Goal: Check status: Check status

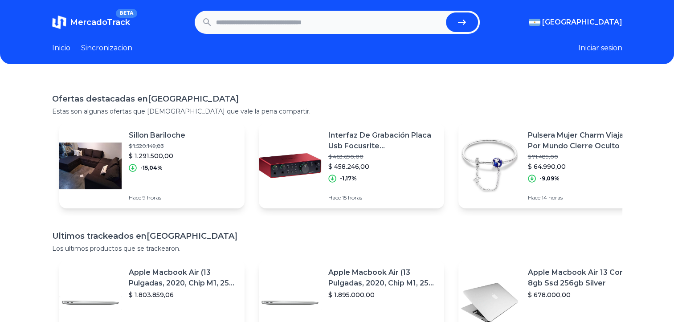
click at [294, 93] on h1 "Ofertas destacadas en Argentina" at bounding box center [337, 99] width 571 height 12
click at [319, 95] on h1 "Ofertas destacadas en Argentina" at bounding box center [337, 99] width 571 height 12
click at [330, 94] on h1 "Ofertas destacadas en Argentina" at bounding box center [337, 99] width 571 height 12
click at [355, 100] on h1 "Ofertas destacadas en Argentina" at bounding box center [337, 99] width 571 height 12
click at [385, 113] on p "Estas son algunas ofertas que creemos que vale la pena compartir." at bounding box center [337, 111] width 571 height 9
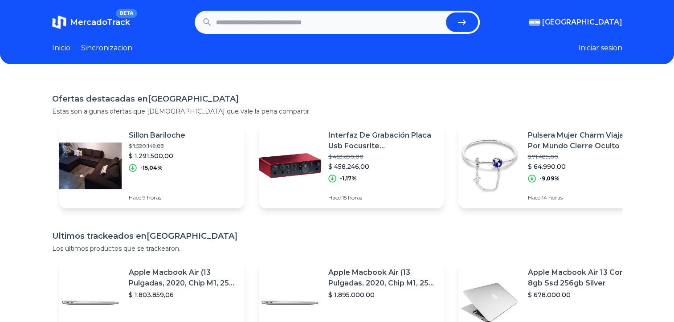
click at [393, 111] on p "Estas son algunas ofertas que creemos que vale la pena compartir." at bounding box center [337, 111] width 571 height 9
click at [424, 113] on p "Estas son algunas ofertas que creemos que vale la pena compartir." at bounding box center [337, 111] width 571 height 9
click at [403, 112] on p "Estas son algunas ofertas que creemos que vale la pena compartir." at bounding box center [337, 111] width 571 height 9
click at [323, 25] on input "text" at bounding box center [329, 22] width 226 height 20
type input "**********"
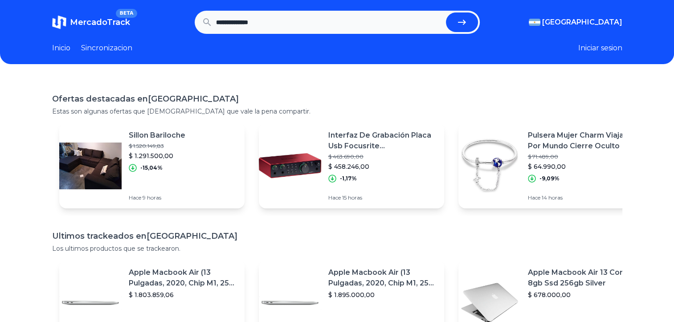
click at [446, 12] on button "submit" at bounding box center [462, 22] width 32 height 20
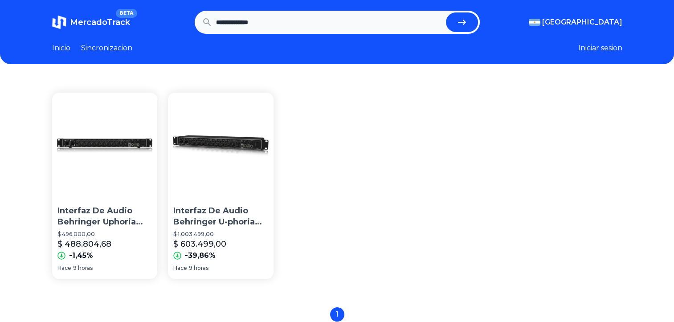
click at [566, 237] on section "Interfaz De Audio Behringer Uphoria Umc 1820 Usb Midi $ 496.000,00 $ 488.804,68…" at bounding box center [337, 186] width 571 height 186
click at [551, 234] on section "Interfaz De Audio Behringer Uphoria Umc 1820 Usb Midi $ 496.000,00 $ 488.804,68…" at bounding box center [337, 186] width 571 height 186
click at [517, 227] on section "Interfaz De Audio Behringer Uphoria Umc 1820 Usb Midi $ 496.000,00 $ 488.804,68…" at bounding box center [337, 186] width 571 height 186
click at [519, 215] on section "Interfaz De Audio Behringer Uphoria Umc 1820 Usb Midi $ 496.000,00 $ 488.804,68…" at bounding box center [337, 186] width 571 height 186
click at [123, 223] on p "Interfaz De Audio Behringer Uphoria Umc 1820 Usb Midi" at bounding box center [104, 216] width 95 height 22
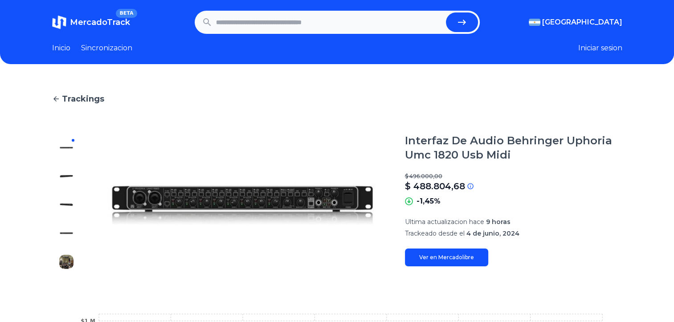
click at [566, 206] on div "-1,45%" at bounding box center [514, 201] width 218 height 11
click at [623, 220] on p "Ultima actualizacion hace 9 horas" at bounding box center [514, 222] width 218 height 9
click at [599, 218] on p "Ultima actualizacion hace 9 horas" at bounding box center [514, 222] width 218 height 9
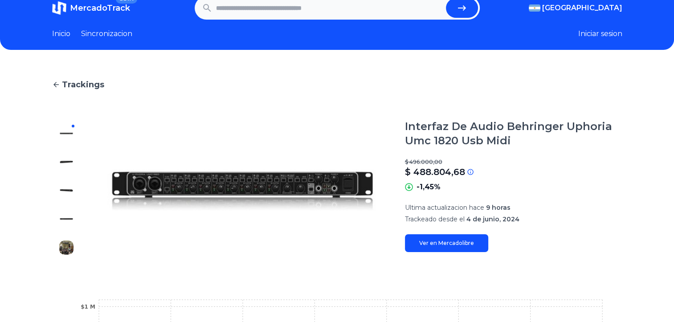
click at [467, 244] on link "Ver en Mercadolibre" at bounding box center [446, 243] width 83 height 18
click at [445, 243] on link "Ver en Mercadolibre" at bounding box center [446, 243] width 83 height 18
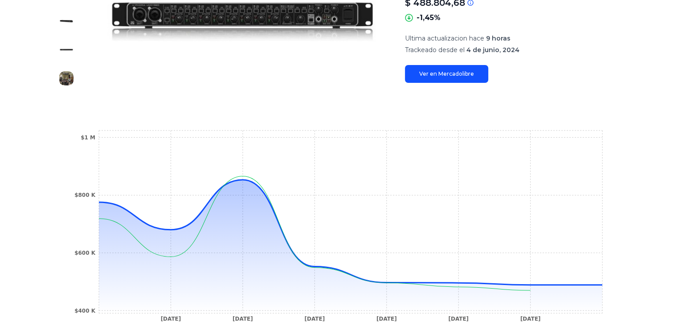
type input "**********"
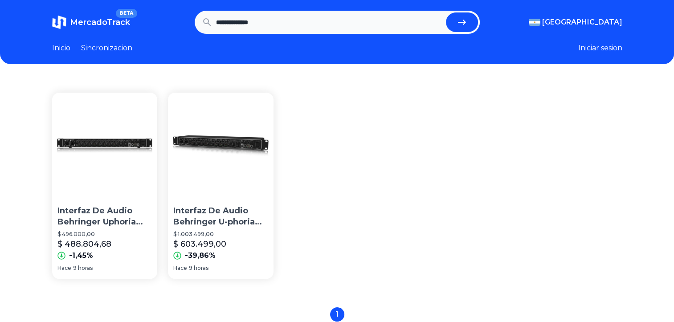
click at [259, 193] on img at bounding box center [221, 146] width 106 height 106
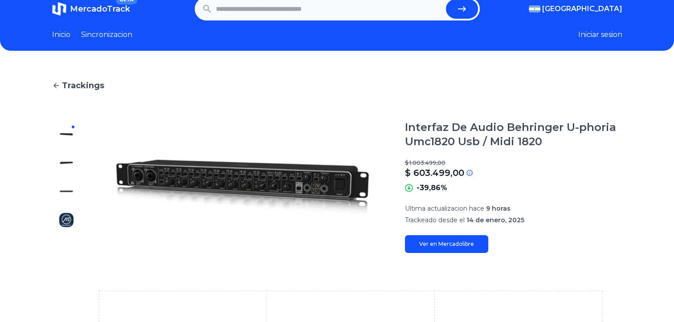
scroll to position [14, 0]
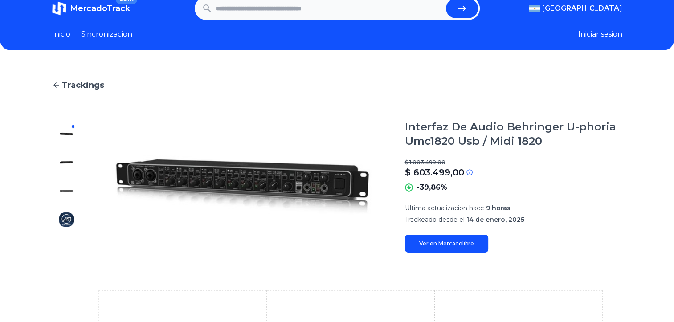
click at [469, 238] on link "Ver en Mercadolibre" at bounding box center [446, 244] width 83 height 18
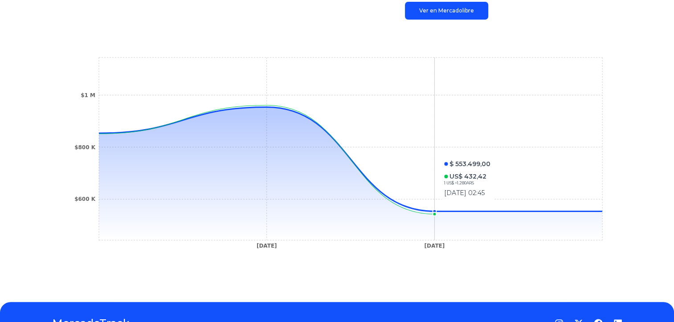
scroll to position [0, 0]
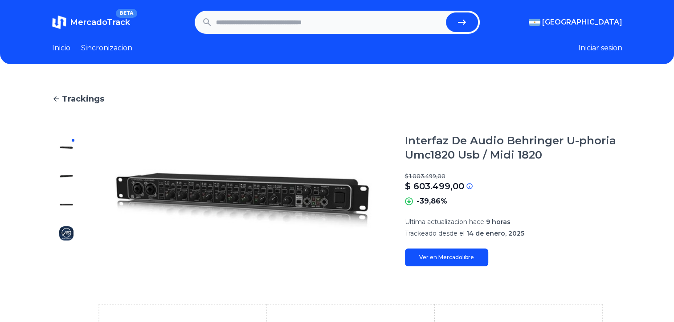
type input "**********"
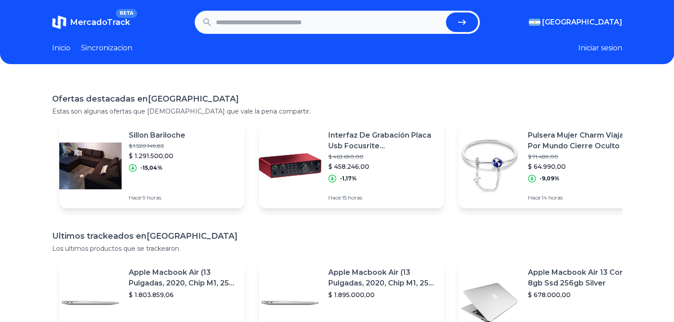
click at [411, 21] on input "text" at bounding box center [329, 22] width 226 height 20
